Goal: Communication & Community: Participate in discussion

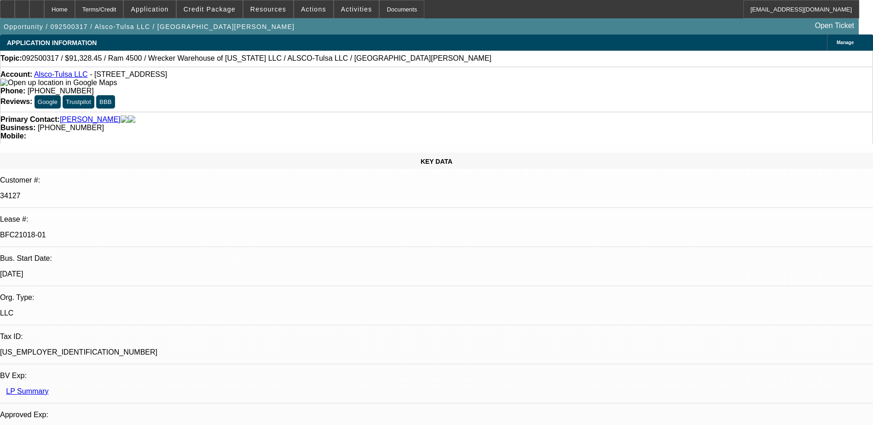
select select "0"
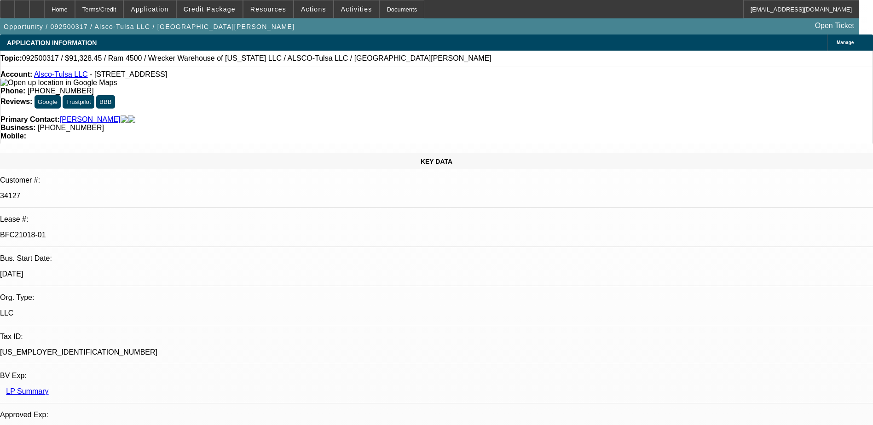
select select "0"
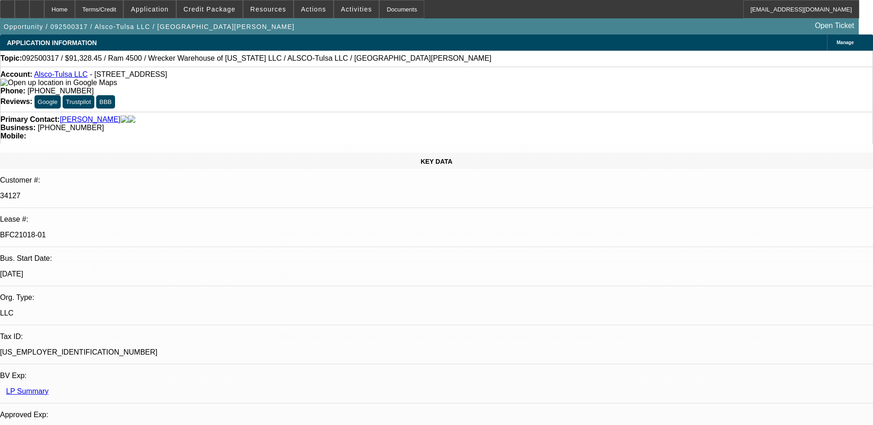
select select "0"
select select "1"
select select "6"
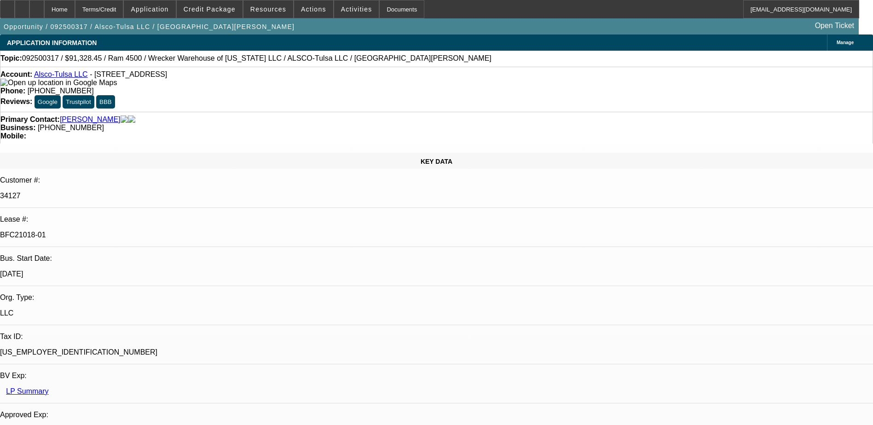
select select "1"
select select "6"
select select "1"
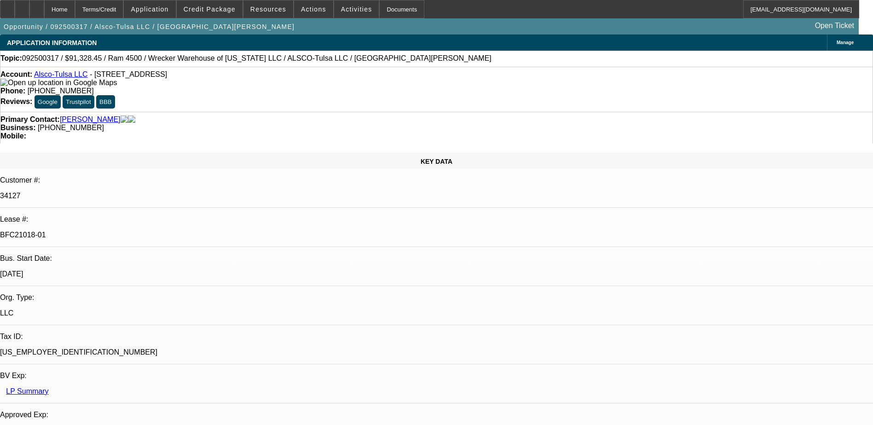
select select "6"
select select "1"
select select "6"
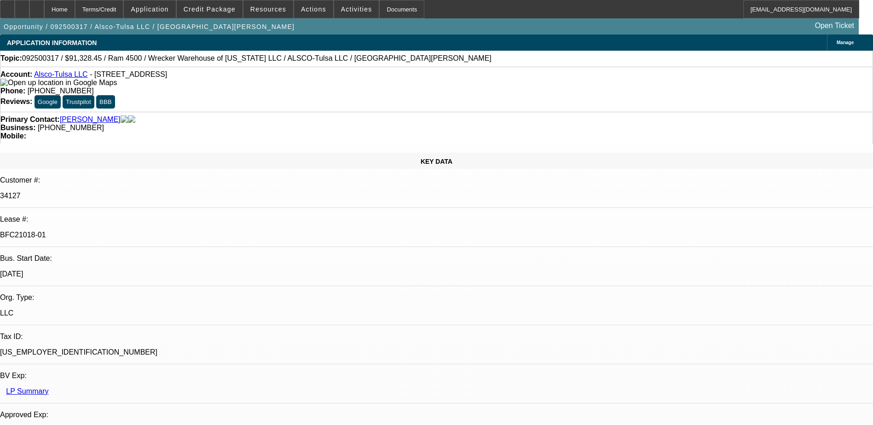
click at [37, 6] on icon at bounding box center [37, 6] width 0 height 0
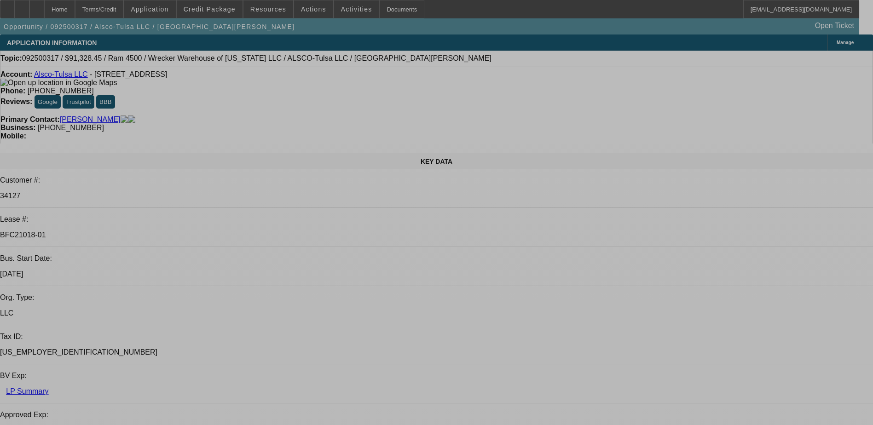
select select "0"
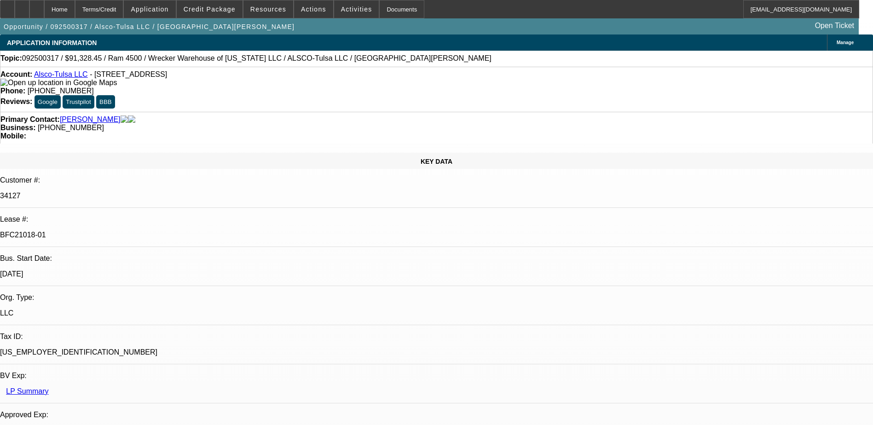
select select "0"
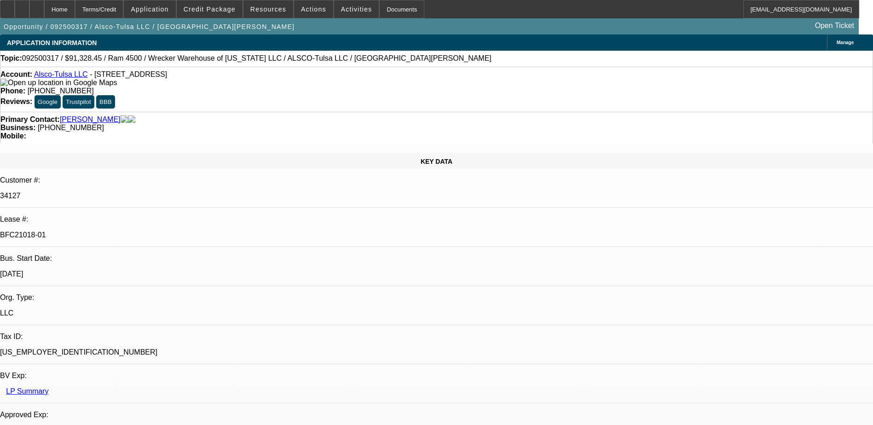
select select "0"
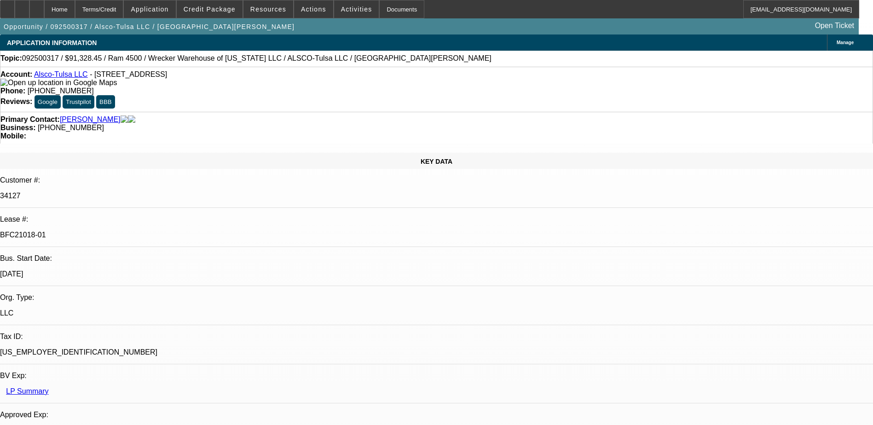
select select "0"
select select "1"
select select "6"
select select "1"
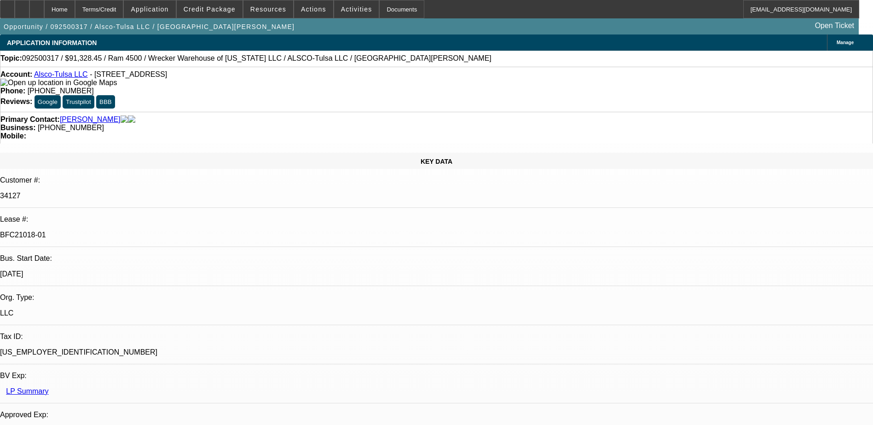
select select "1"
select select "6"
select select "1"
select select "6"
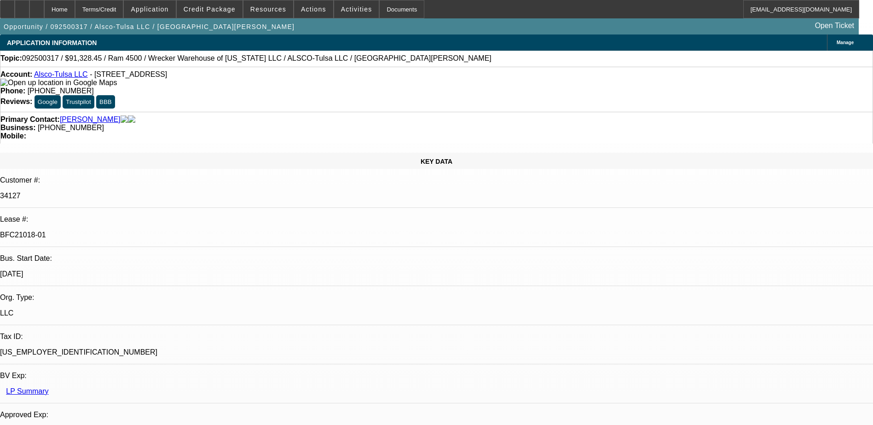
select select "1"
select select "6"
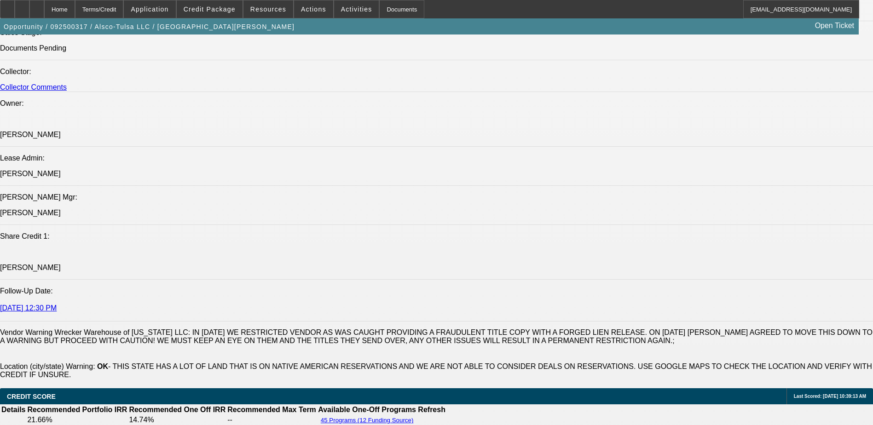
scroll to position [966, 0]
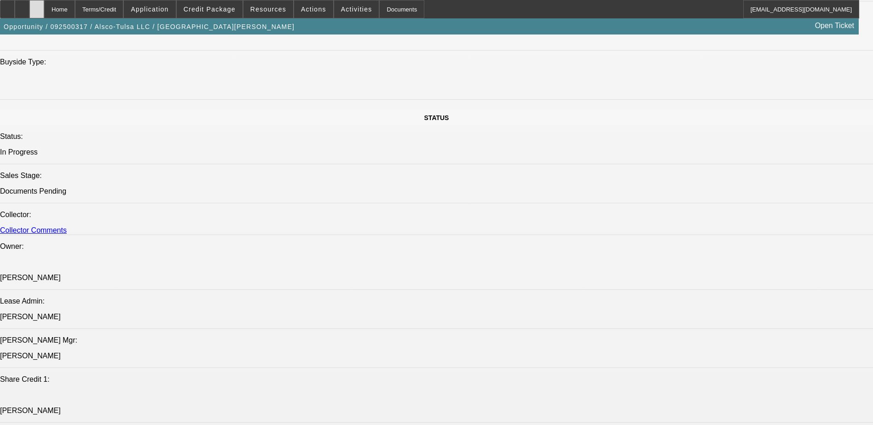
click at [44, 7] on div at bounding box center [36, 9] width 15 height 18
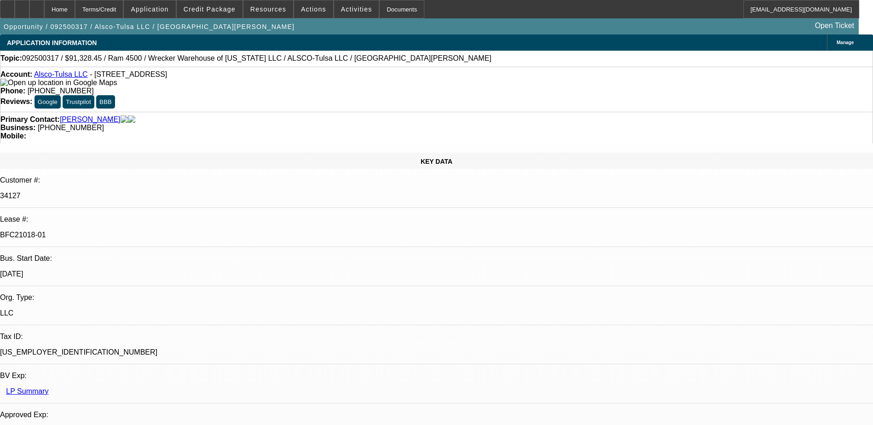
select select "0"
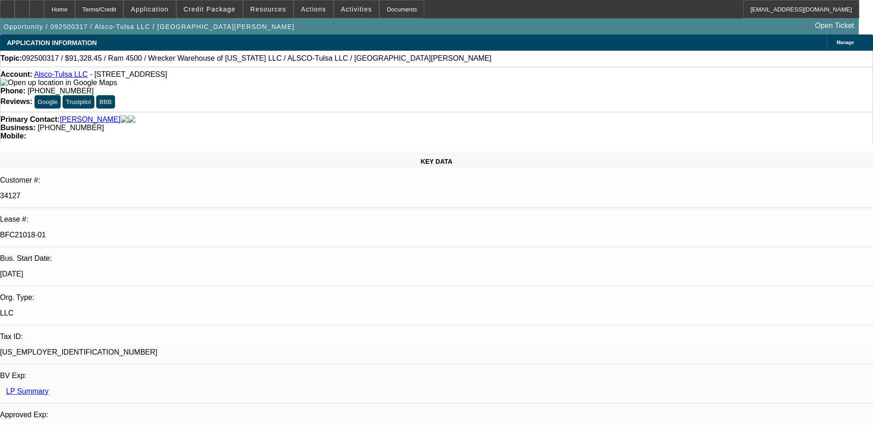
select select "0"
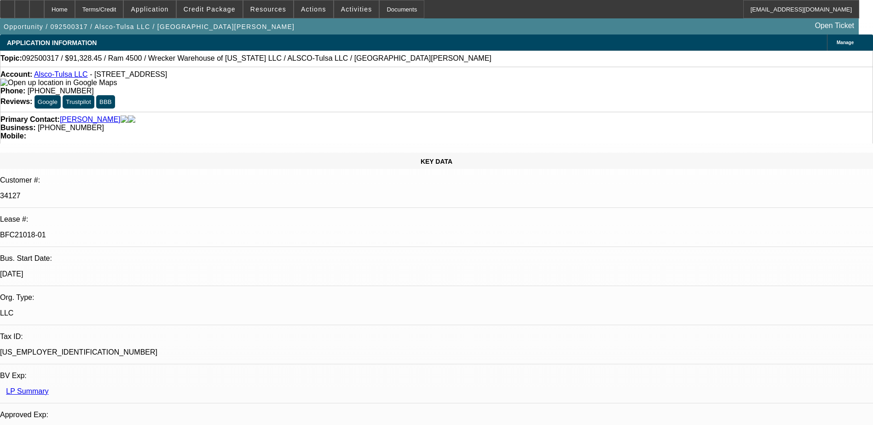
select select "0"
select select "1"
select select "6"
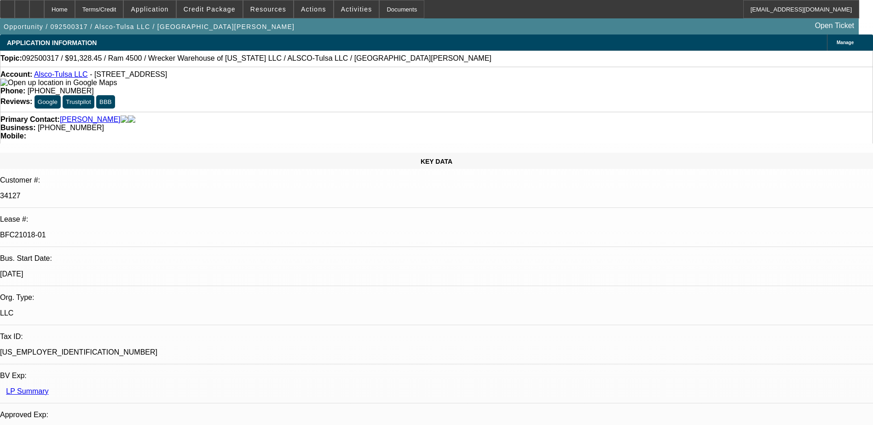
select select "1"
select select "6"
select select "1"
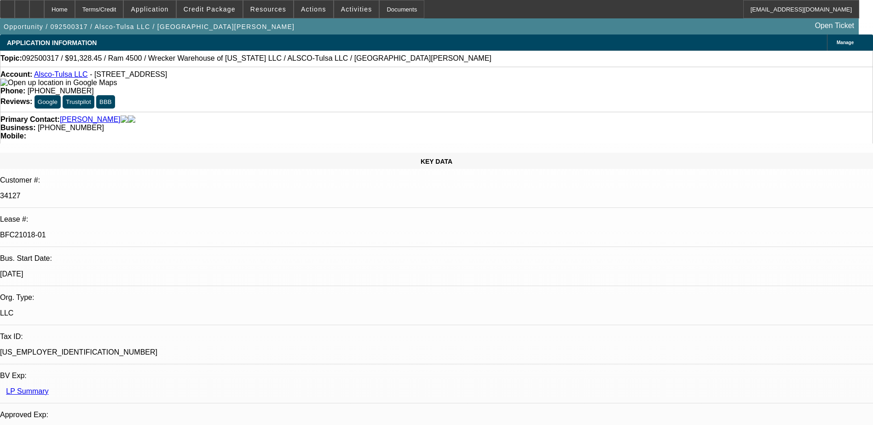
select select "6"
select select "1"
select select "6"
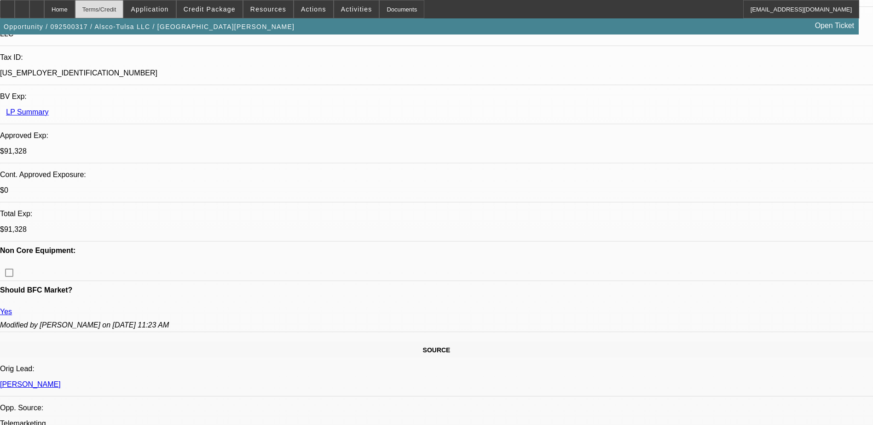
scroll to position [230, 0]
